Goal: Transaction & Acquisition: Purchase product/service

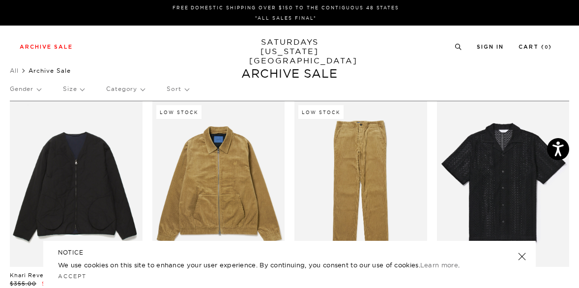
click at [138, 90] on p "Category" at bounding box center [125, 89] width 38 height 23
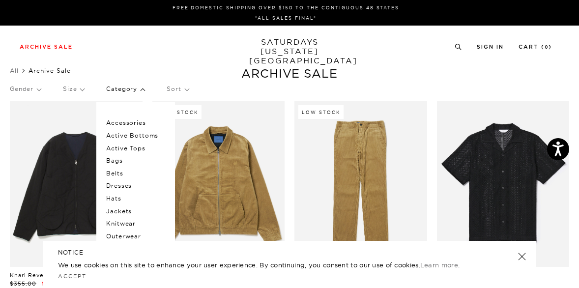
click at [122, 222] on p "Knitwear" at bounding box center [135, 223] width 59 height 13
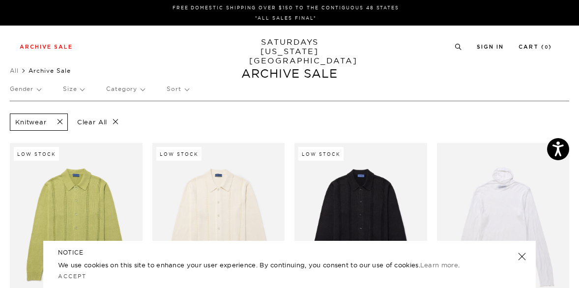
click at [108, 89] on p "Category" at bounding box center [125, 89] width 38 height 23
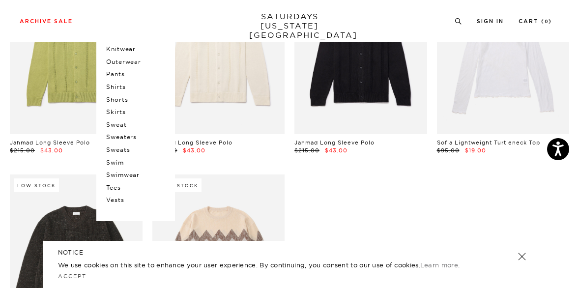
scroll to position [175, 0]
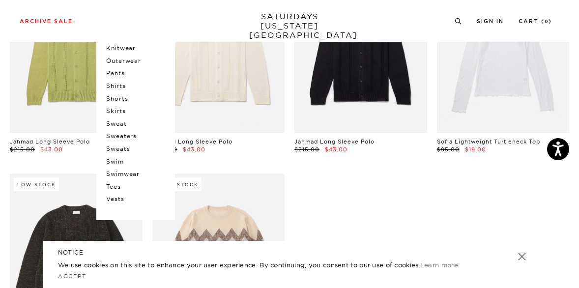
click at [121, 147] on p "Sweats" at bounding box center [135, 148] width 59 height 13
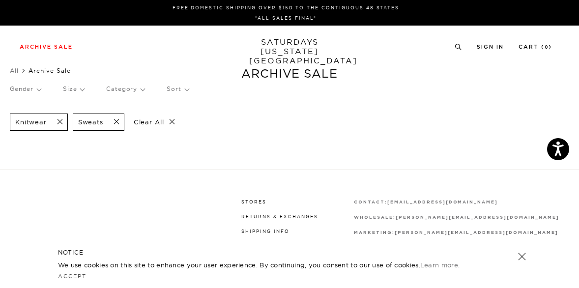
click at [59, 119] on span at bounding box center [57, 121] width 21 height 9
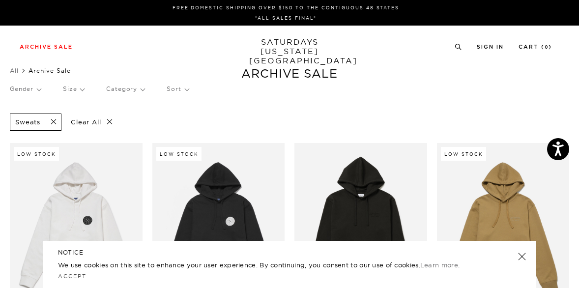
click at [138, 84] on p "Category" at bounding box center [125, 89] width 38 height 23
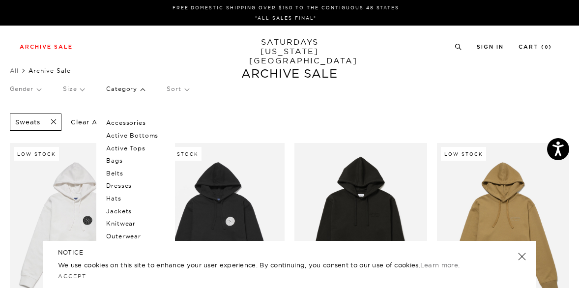
click at [52, 121] on span at bounding box center [50, 121] width 21 height 9
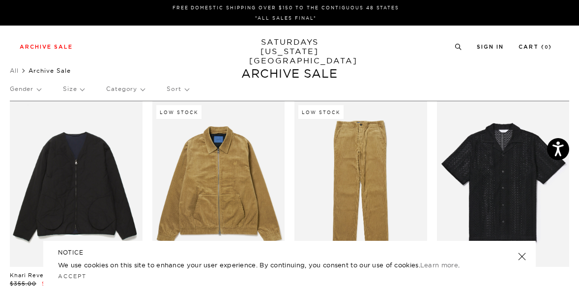
click at [122, 86] on p "Category" at bounding box center [125, 89] width 38 height 23
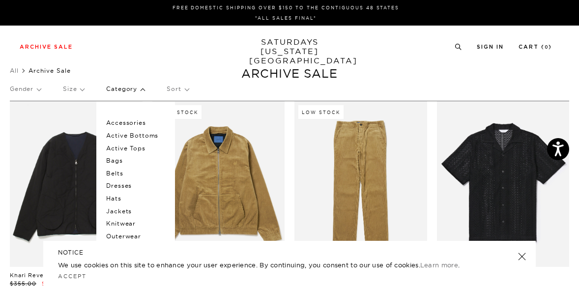
click at [124, 125] on p "Accessories" at bounding box center [135, 122] width 59 height 13
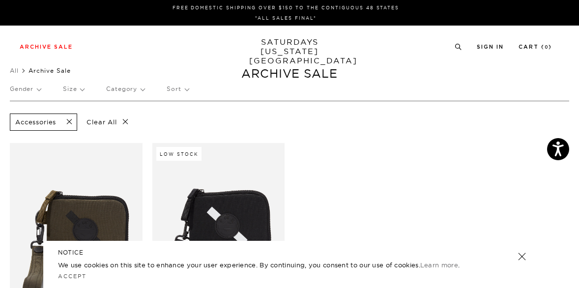
click at [100, 122] on p "Clear All" at bounding box center [107, 121] width 51 height 17
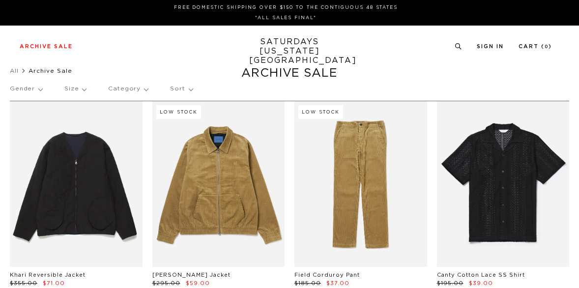
click at [140, 92] on p "Category" at bounding box center [128, 89] width 40 height 23
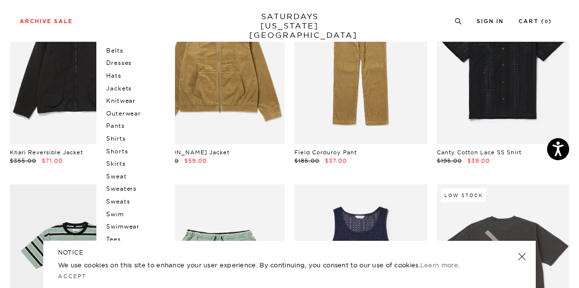
scroll to position [120, 0]
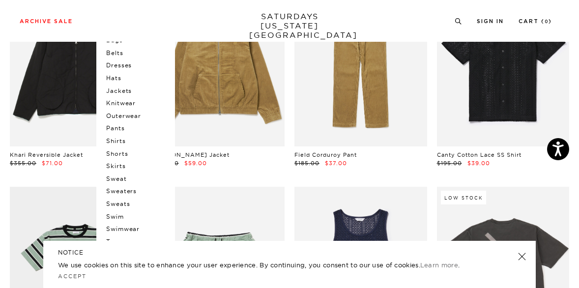
click at [133, 113] on p "Outerwear" at bounding box center [135, 116] width 59 height 13
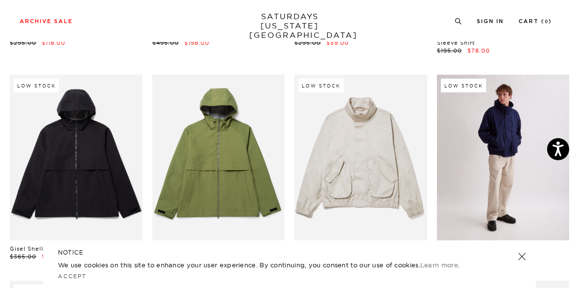
scroll to position [1122, 0]
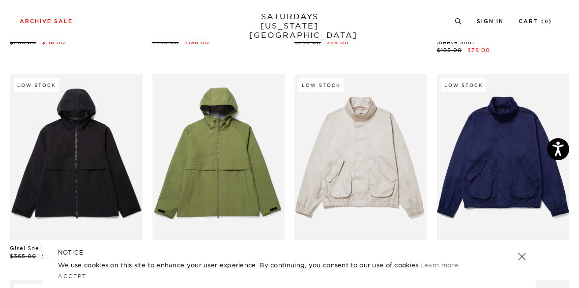
click at [521, 259] on link at bounding box center [522, 257] width 14 height 14
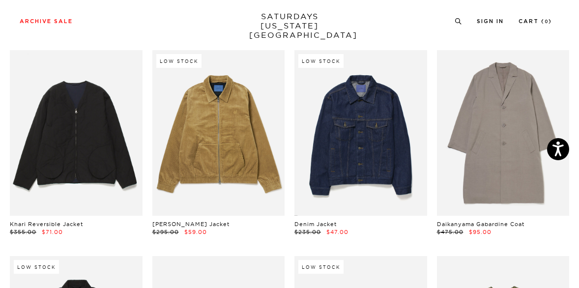
scroll to position [0, 0]
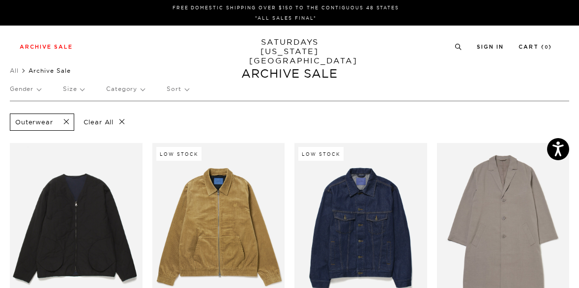
click at [182, 93] on p "Sort" at bounding box center [178, 89] width 22 height 23
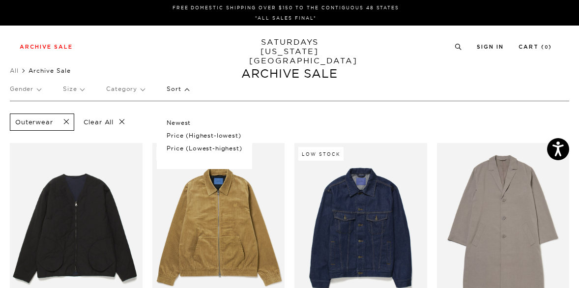
click at [182, 93] on p "Sort" at bounding box center [178, 89] width 22 height 23
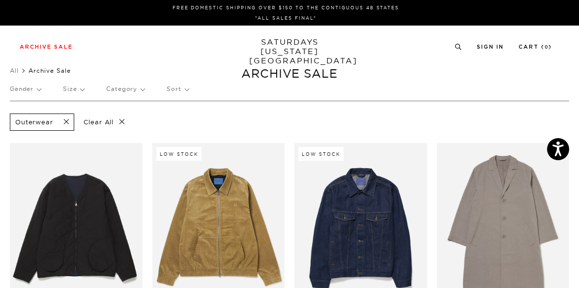
click at [67, 90] on p "Size" at bounding box center [73, 89] width 21 height 23
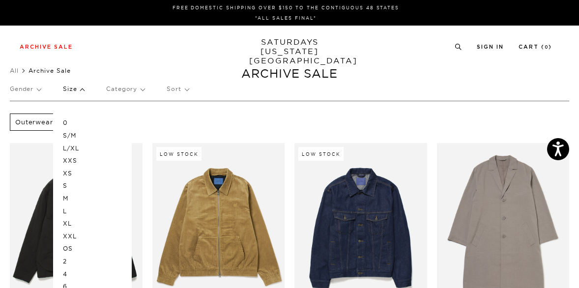
click at [67, 90] on p "Size" at bounding box center [73, 89] width 21 height 23
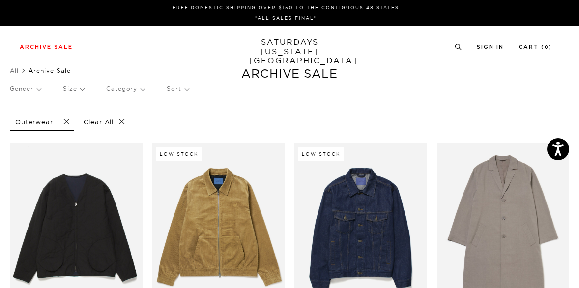
click at [136, 100] on p "Category" at bounding box center [125, 89] width 38 height 23
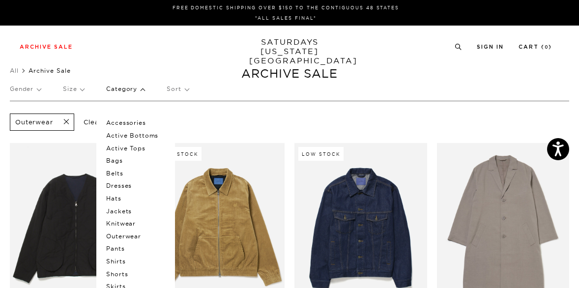
click at [136, 100] on p "Category" at bounding box center [125, 89] width 38 height 23
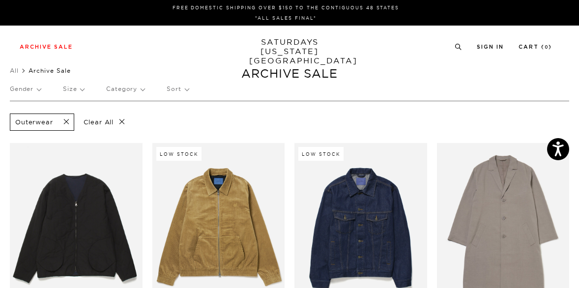
click at [447, 46] on div "Archive Sale Men's Tees Shirts Shorts Swim Knitwear Pants Sweats" at bounding box center [286, 46] width 532 height 9
click at [460, 47] on icon at bounding box center [457, 47] width 7 height 6
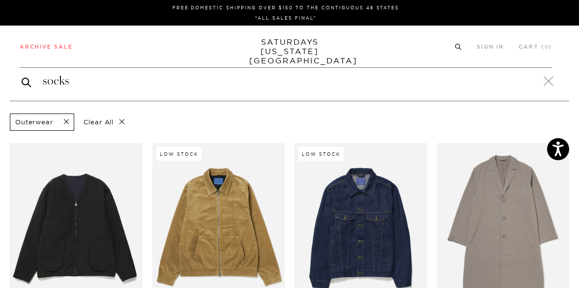
type input "socks"
click at [22, 76] on button "submit" at bounding box center [27, 82] width 10 height 12
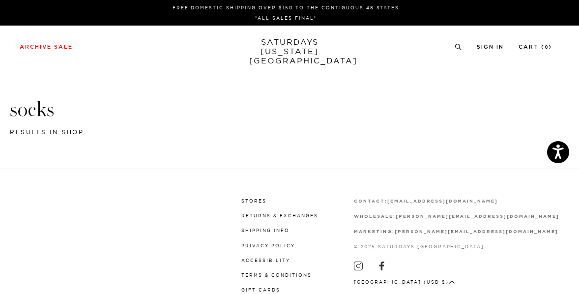
click at [273, 49] on link "SATURDAYS [US_STATE][GEOGRAPHIC_DATA]" at bounding box center [289, 51] width 81 height 28
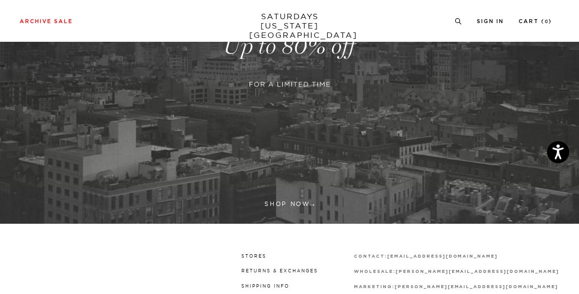
scroll to position [198, 0]
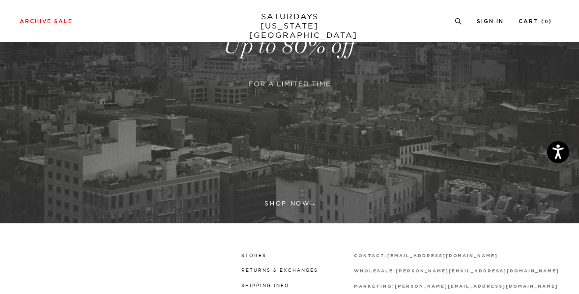
click at [294, 202] on link at bounding box center [289, 46] width 579 height 354
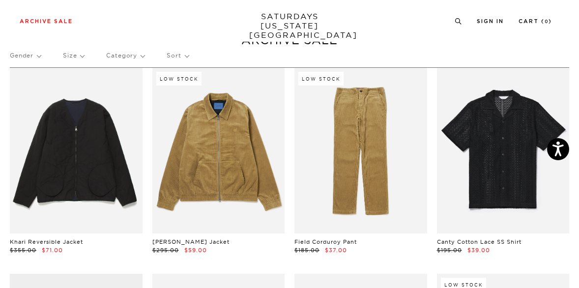
scroll to position [34, 0]
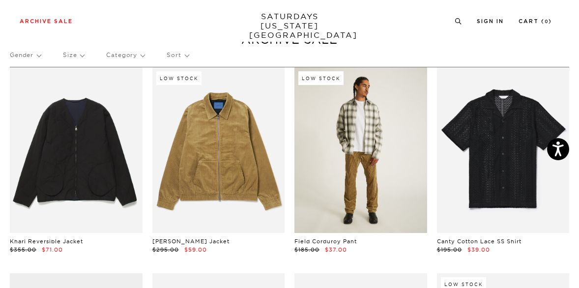
click at [367, 162] on link at bounding box center [360, 150] width 133 height 166
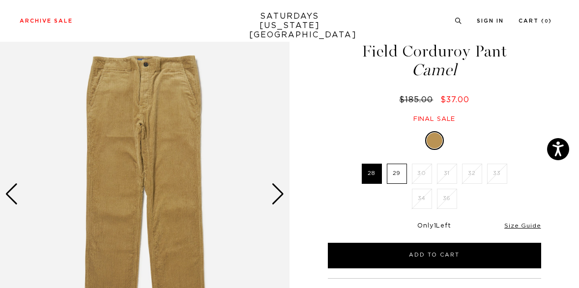
scroll to position [36, 0]
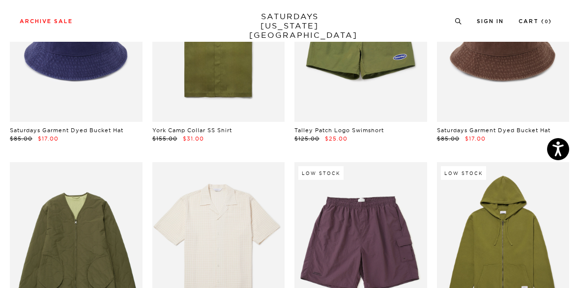
scroll to position [3947, 0]
